Goal: Task Accomplishment & Management: Complete application form

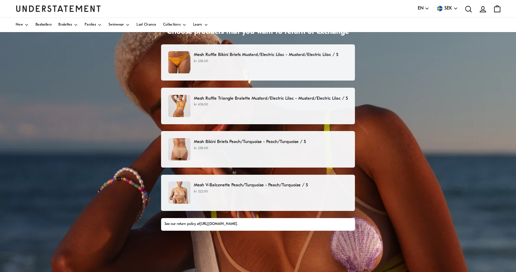
scroll to position [41, 0]
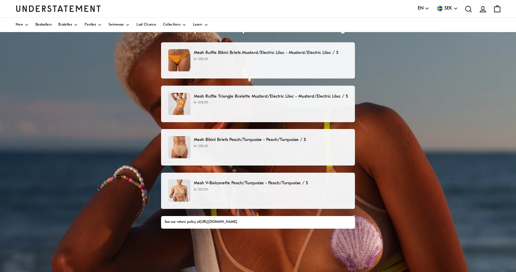
click at [303, 184] on p "Mesh V-Balconette Peach/Turquoise - Peach/Turquoise / S" at bounding box center [271, 182] width 154 height 7
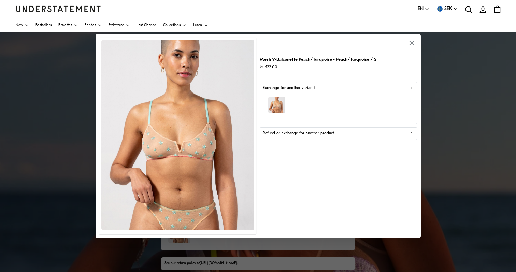
click at [339, 93] on div "button" at bounding box center [338, 106] width 151 height 30
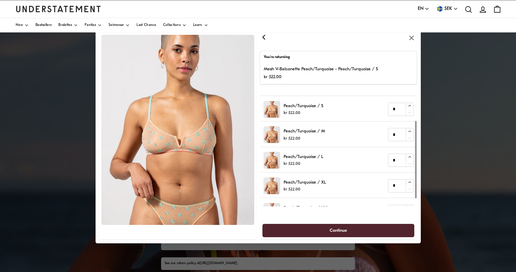
scroll to position [36, 0]
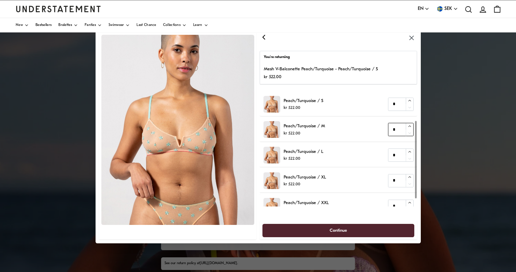
type input "*"
click at [410, 126] on icon "button" at bounding box center [409, 126] width 4 height 4
click at [363, 230] on span "Continue" at bounding box center [338, 230] width 137 height 13
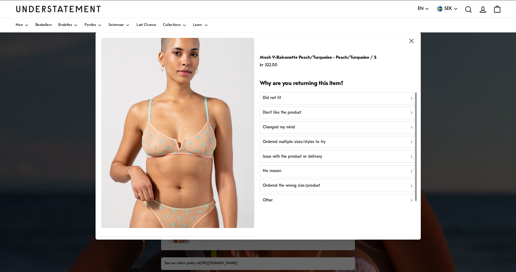
click at [298, 185] on p "Ordered the wrong size/product" at bounding box center [291, 185] width 57 height 6
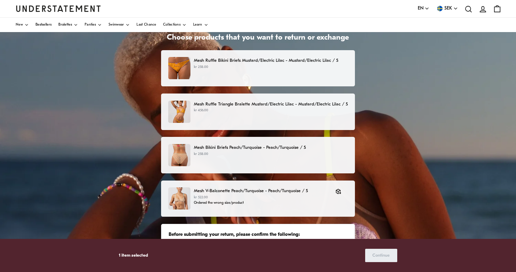
scroll to position [48, 0]
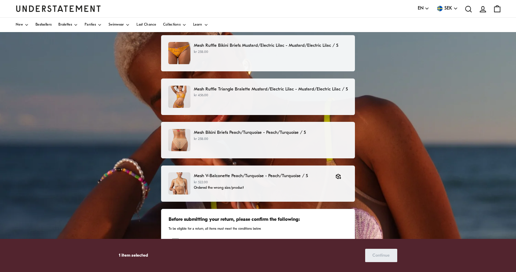
click at [340, 133] on p "Mesh Bikini Briefs Peach/Turquoise - Peach/Turquoise / S" at bounding box center [271, 132] width 154 height 7
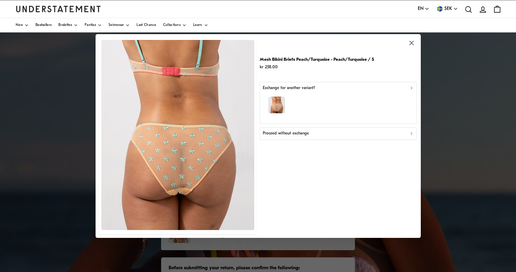
click at [352, 87] on div "Exchange for another variant?" at bounding box center [338, 88] width 151 height 6
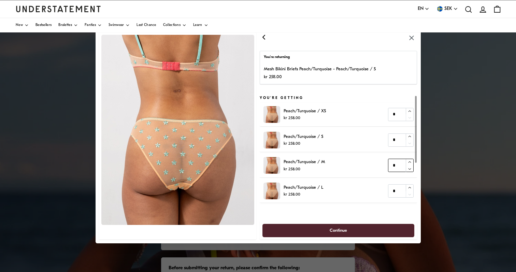
type input "*"
click at [409, 162] on icon "button" at bounding box center [409, 162] width 4 height 4
click at [355, 226] on span "Continue" at bounding box center [338, 230] width 137 height 13
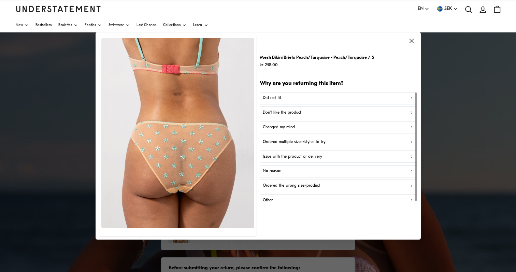
click at [293, 184] on p "Ordered the wrong size/product" at bounding box center [291, 185] width 57 height 6
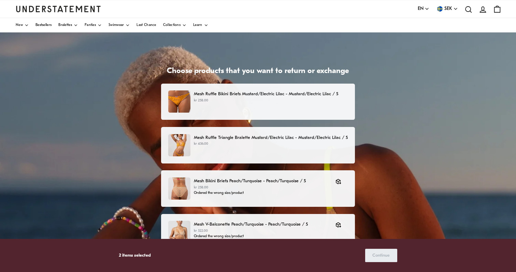
click at [283, 135] on p "Mesh Ruffle Triangle Bralette Mustard/Electric Lilac - Mustard/Electric Lilac /…" at bounding box center [271, 137] width 154 height 7
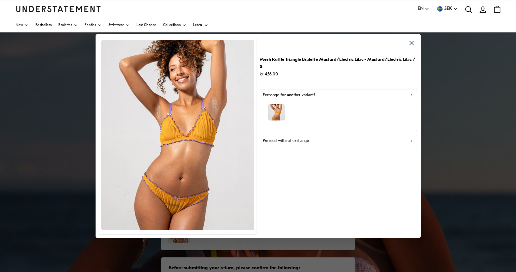
click at [306, 96] on p "Exchange for another variant?" at bounding box center [289, 95] width 52 height 6
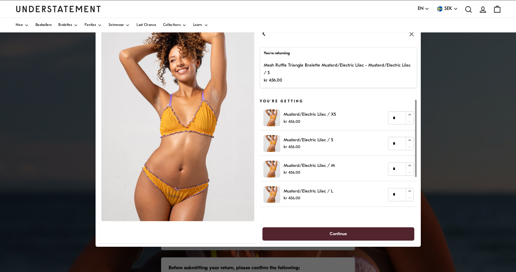
click at [265, 33] on icon "button" at bounding box center [264, 33] width 8 height 8
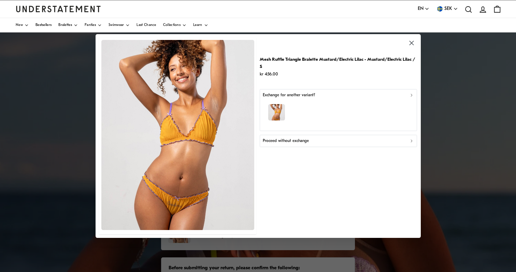
click at [317, 97] on div "Exchange for another variant?" at bounding box center [338, 95] width 151 height 6
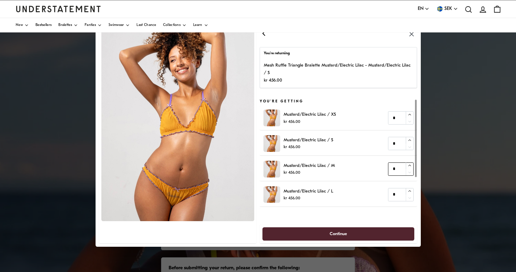
type input "*"
click at [410, 165] on icon "button" at bounding box center [409, 165] width 3 height 1
click at [369, 233] on span "Continue" at bounding box center [338, 234] width 137 height 13
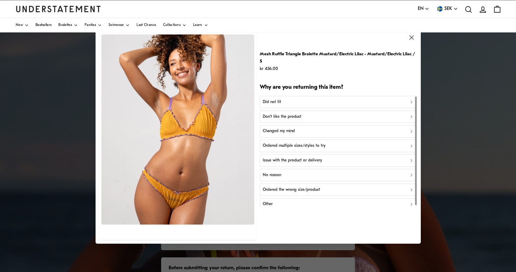
click at [304, 187] on p "Ordered the wrong size/product" at bounding box center [291, 189] width 57 height 6
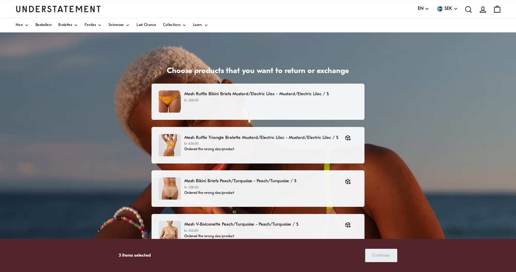
click at [334, 89] on div "Mesh Ruffle Bikini Briefs Mustard/Electric Lilac - Mustard/Electric Lilac / S k…" at bounding box center [257, 102] width 213 height 36
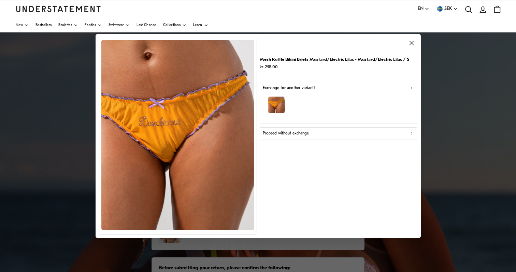
click at [322, 88] on div "Exchange for another variant?" at bounding box center [338, 88] width 151 height 6
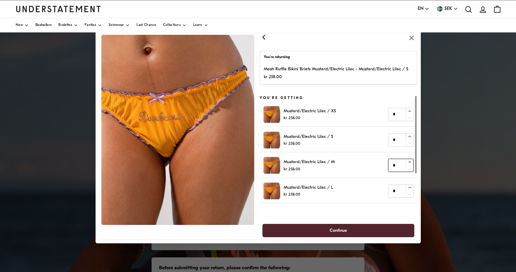
type input "*"
click at [408, 161] on icon "button" at bounding box center [409, 162] width 4 height 4
click at [351, 231] on span "Continue" at bounding box center [338, 230] width 137 height 13
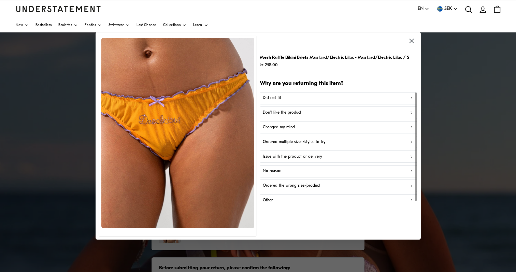
click at [297, 182] on p "Ordered the wrong size/product" at bounding box center [291, 185] width 57 height 6
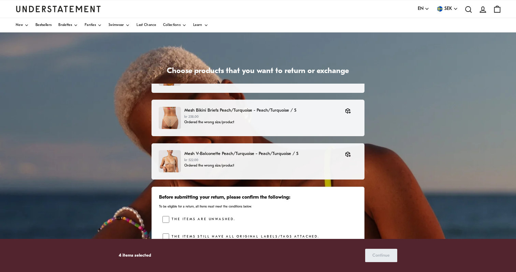
scroll to position [70, 0]
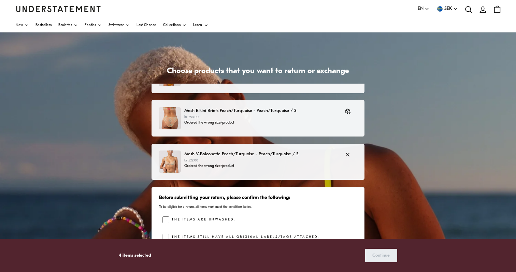
click at [264, 150] on div "Mesh V-Balconette Peach/Turquoise - Peach/Turquoise / S kr 522.00 Ordered the w…" at bounding box center [257, 162] width 213 height 36
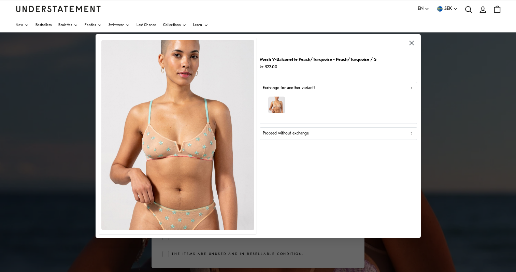
click at [322, 99] on div "button" at bounding box center [338, 106] width 151 height 30
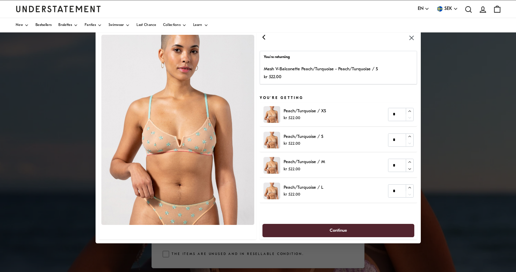
click at [347, 232] on span "Continue" at bounding box center [337, 230] width 17 height 13
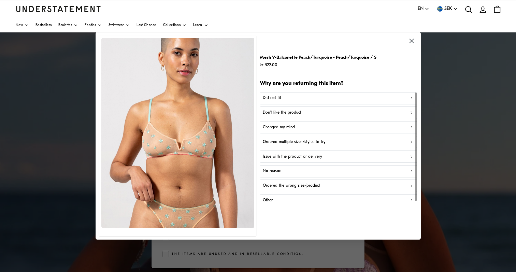
click at [291, 184] on p "Ordered the wrong size/product" at bounding box center [291, 185] width 57 height 6
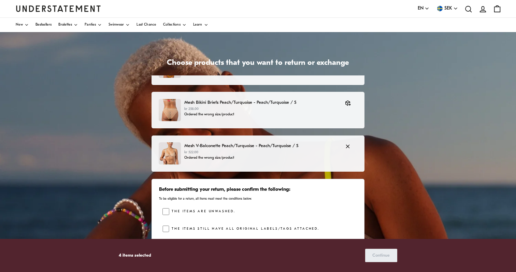
scroll to position [8, 0]
click at [290, 104] on p "Mesh Bikini Briefs Peach/Turquoise - Peach/Turquoise / S" at bounding box center [261, 102] width 154 height 7
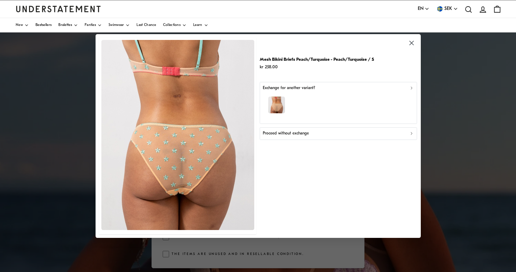
click at [303, 90] on p "Exchange for another variant?" at bounding box center [289, 88] width 52 height 6
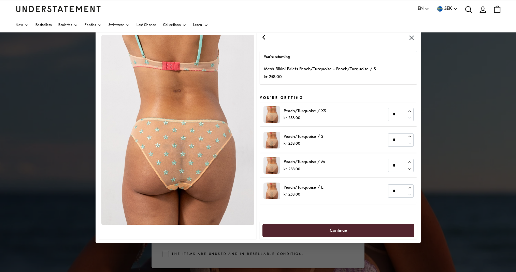
click at [366, 232] on span "Continue" at bounding box center [338, 230] width 137 height 13
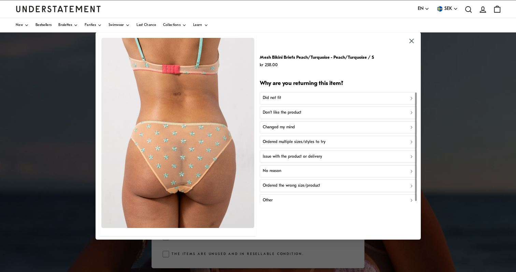
click at [331, 183] on div "Ordered the wrong size/product" at bounding box center [338, 185] width 151 height 6
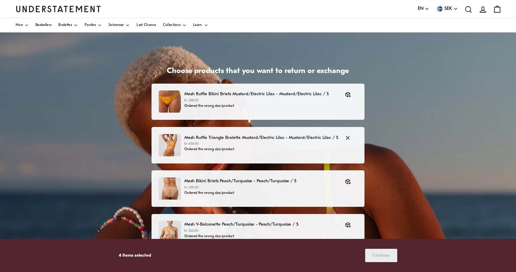
click at [316, 137] on p "Mesh Ruffle Triangle Bralette Mustard/Electric Lilac - Mustard/Electric Lilac /…" at bounding box center [261, 137] width 154 height 7
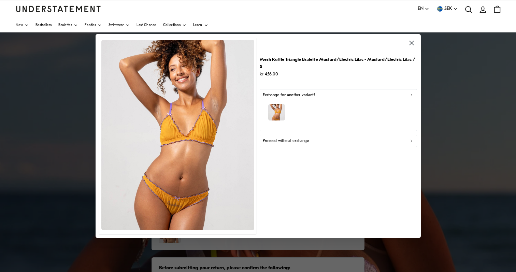
click at [318, 104] on div "button" at bounding box center [338, 114] width 151 height 30
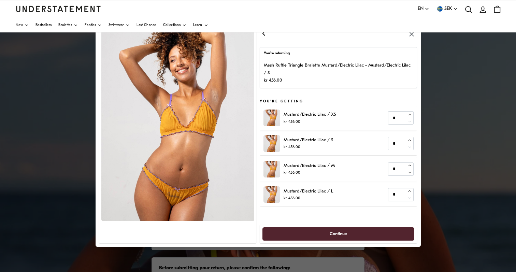
click at [337, 233] on span "Continue" at bounding box center [337, 234] width 17 height 13
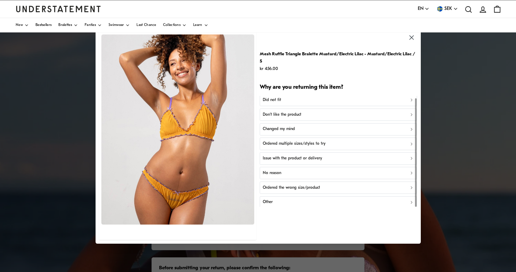
scroll to position [2, 0]
click at [304, 185] on p "Ordered the wrong size/product" at bounding box center [291, 188] width 57 height 6
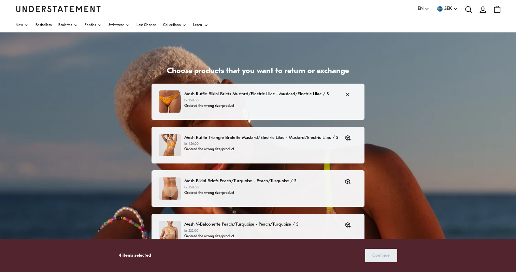
click at [325, 91] on p "Mesh Ruffle Bikini Briefs Mustard/Electric Lilac - Mustard/Electric Lilac / S" at bounding box center [261, 93] width 154 height 7
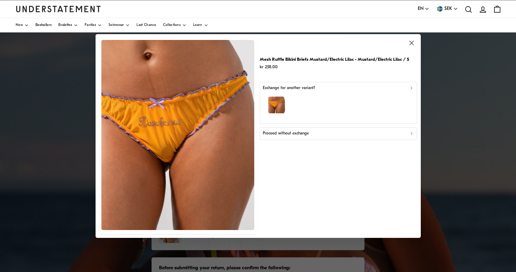
click at [322, 103] on div "button" at bounding box center [338, 106] width 151 height 30
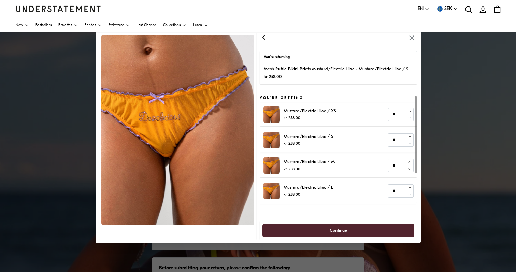
click at [352, 231] on span "Continue" at bounding box center [338, 230] width 137 height 13
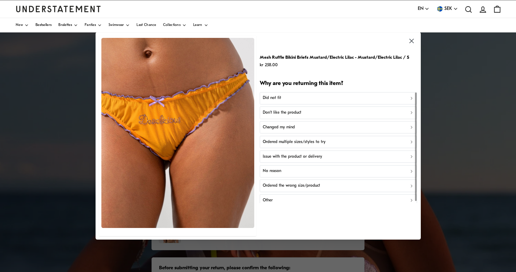
click at [311, 185] on p "Ordered the wrong size/product" at bounding box center [291, 185] width 57 height 6
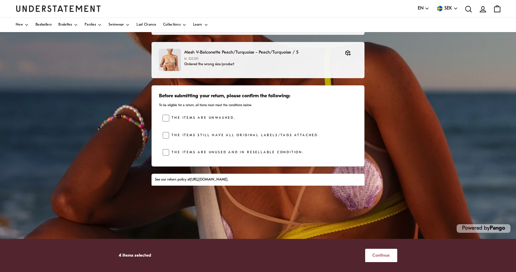
scroll to position [102, 0]
click at [380, 258] on span "Continue" at bounding box center [380, 255] width 17 height 13
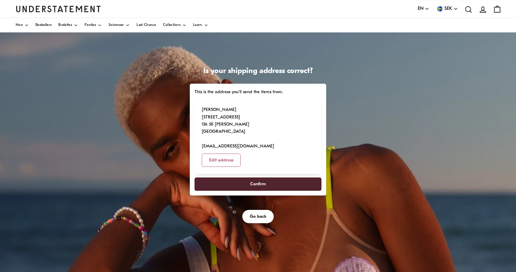
click at [262, 178] on span "Confirm" at bounding box center [258, 184] width 16 height 13
select select "**"
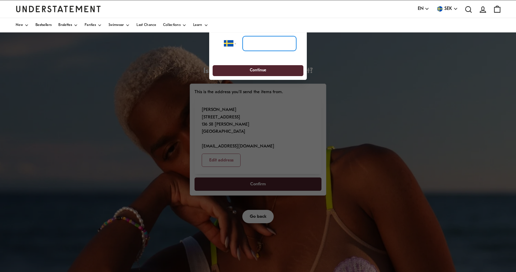
click at [257, 44] on input "tel" at bounding box center [270, 43] width 54 height 15
type input "**********"
click at [245, 69] on span "Continue" at bounding box center [258, 70] width 78 height 11
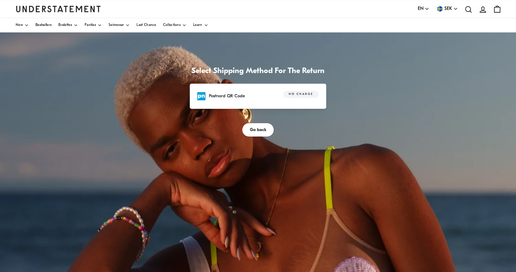
click at [290, 96] on span "No charge" at bounding box center [301, 94] width 24 height 7
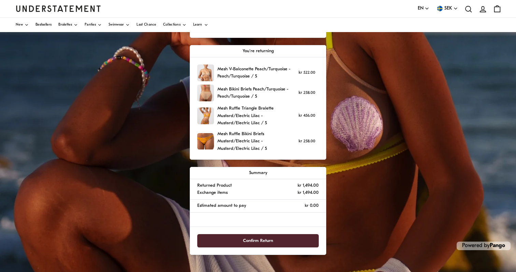
scroll to position [173, 0]
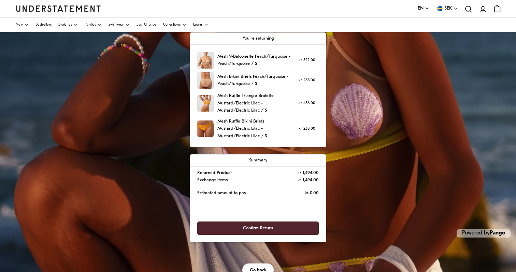
click at [254, 222] on span "Confirm Return" at bounding box center [258, 228] width 30 height 13
